Goal: Communication & Community: Answer question/provide support

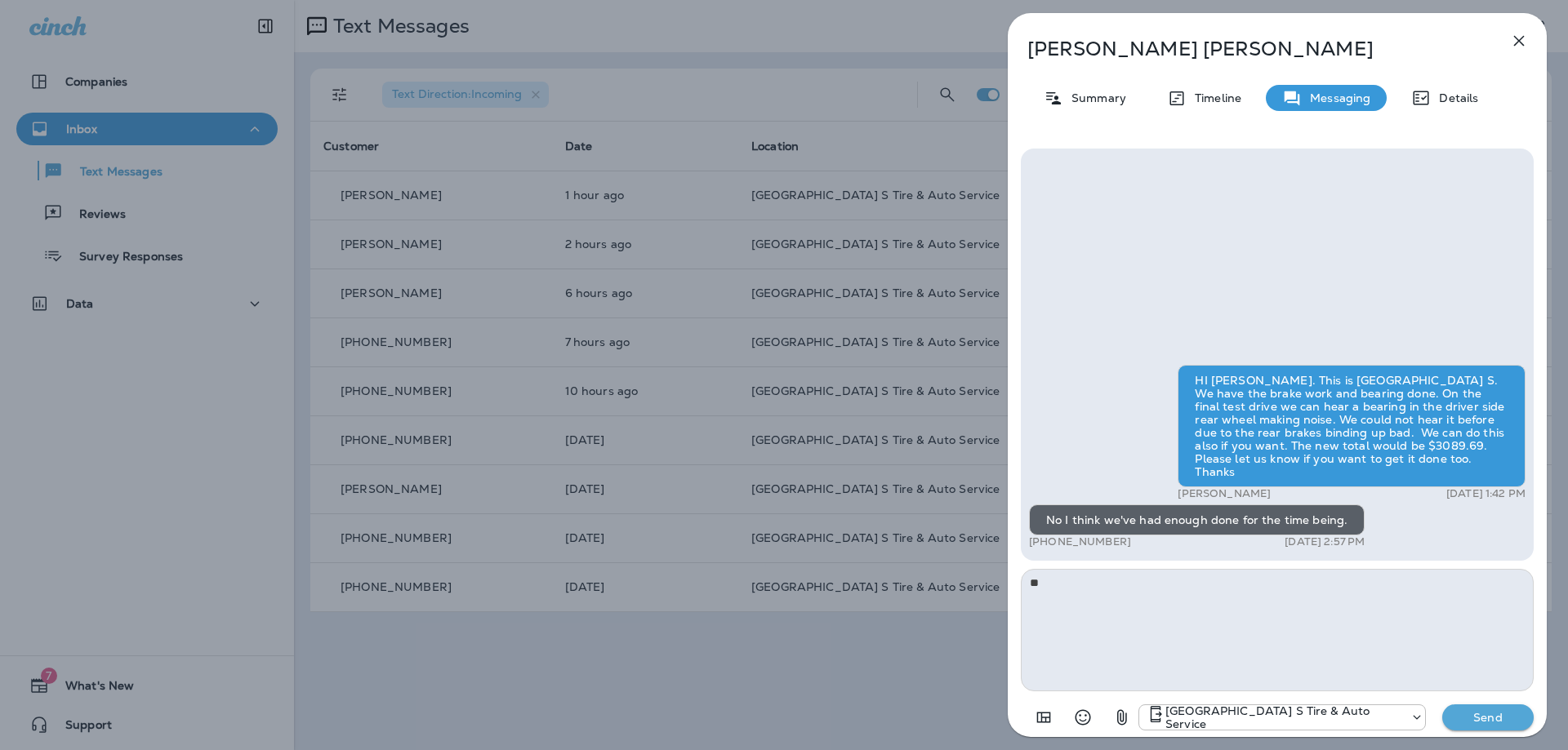
type textarea "*"
type textarea "**********"
click at [1492, 712] on p "Send" at bounding box center [1488, 718] width 68 height 14
click at [1492, 712] on div "[GEOGRAPHIC_DATA] S Tire & Auto Service Send" at bounding box center [1335, 717] width 395 height 26
